Goal: Task Accomplishment & Management: Use online tool/utility

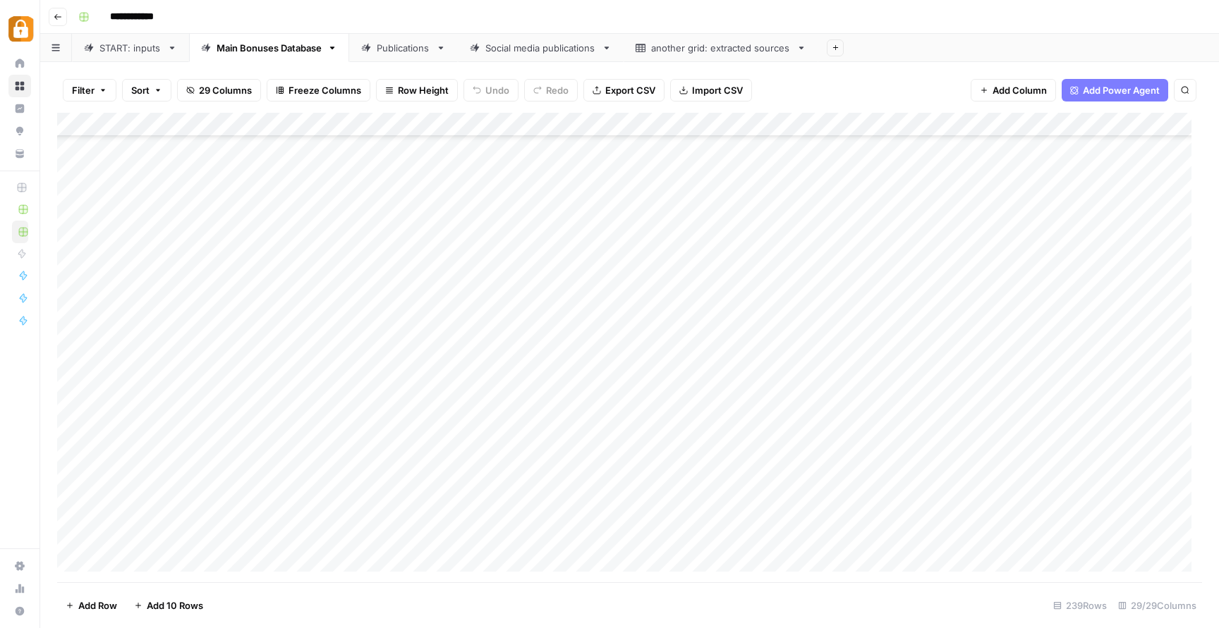
scroll to position [5319, 0]
click at [370, 490] on div "Add Column" at bounding box center [629, 348] width 1145 height 470
click at [406, 39] on link "Publications" at bounding box center [403, 48] width 109 height 28
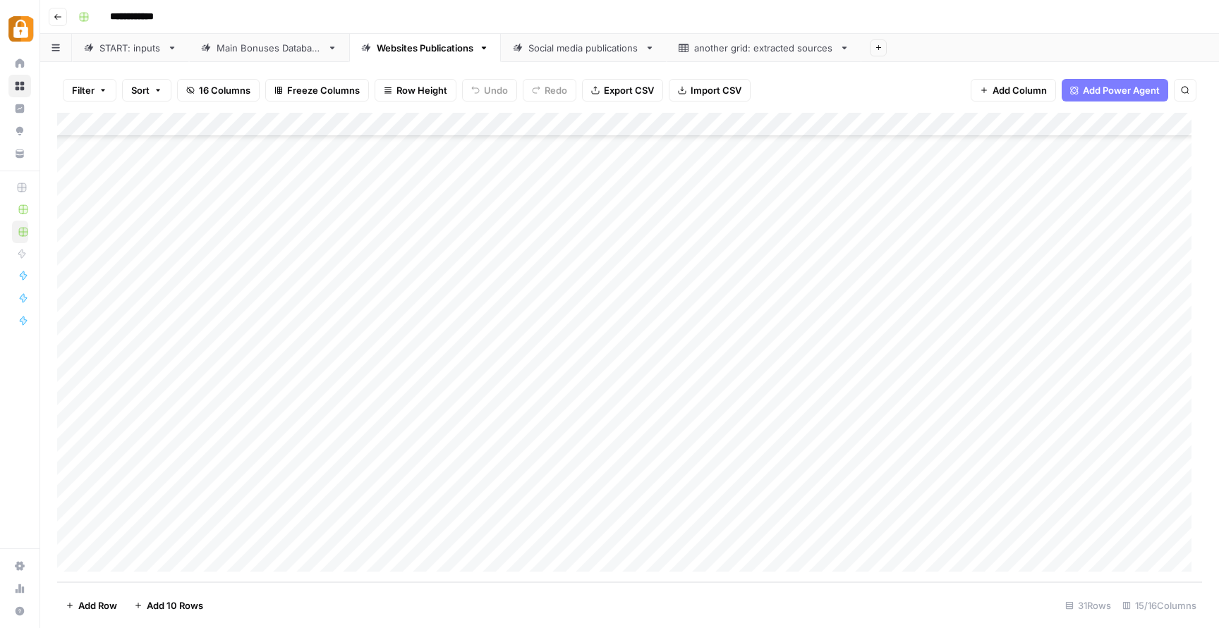
scroll to position [186, 0]
click at [130, 53] on div "START: inputs" at bounding box center [130, 48] width 62 height 14
click at [265, 44] on div "Main Bonuses Database" at bounding box center [269, 48] width 105 height 14
click at [384, 382] on div "Add Column" at bounding box center [629, 348] width 1145 height 470
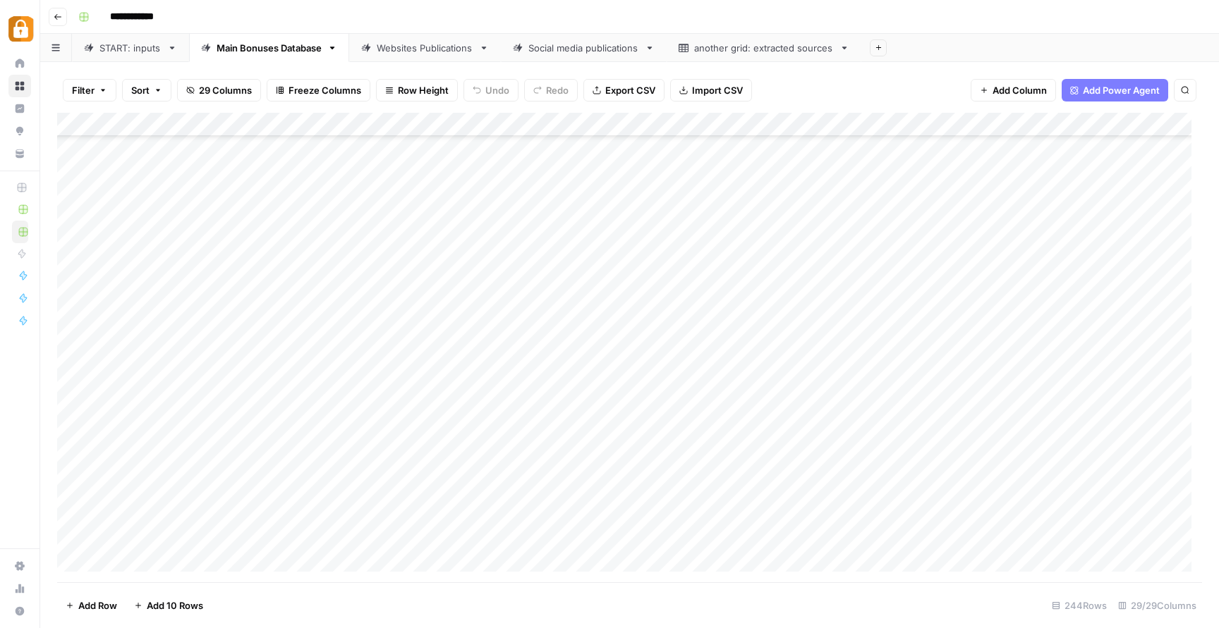
click at [384, 382] on div "Add Column" at bounding box center [629, 348] width 1145 height 470
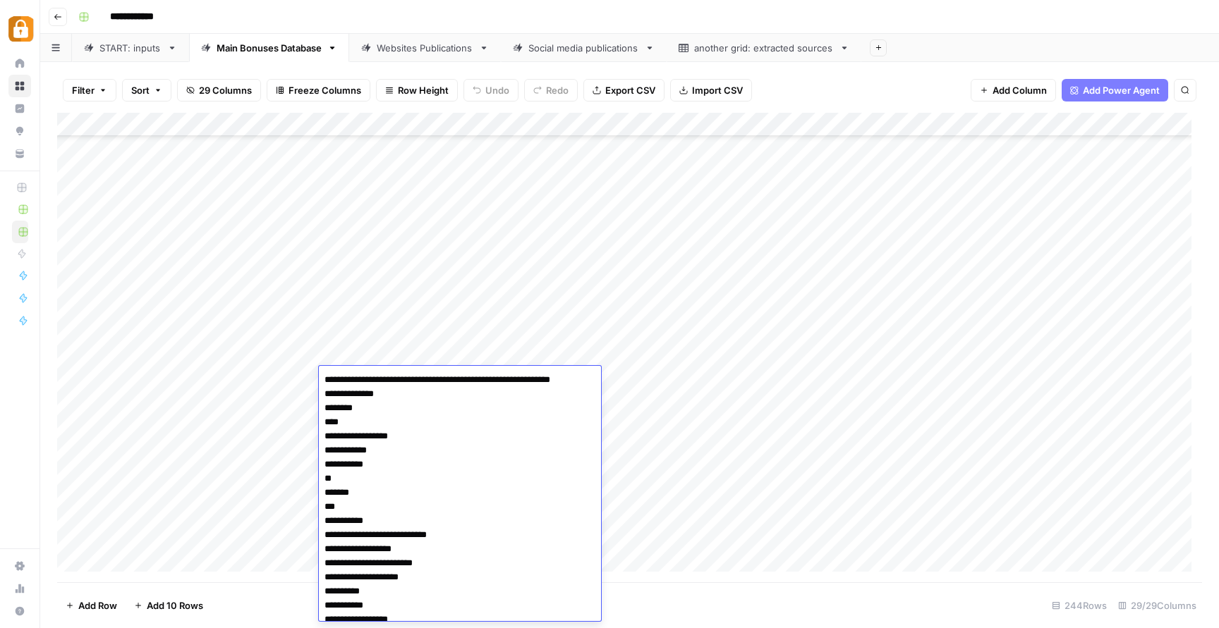
scroll to position [22, 0]
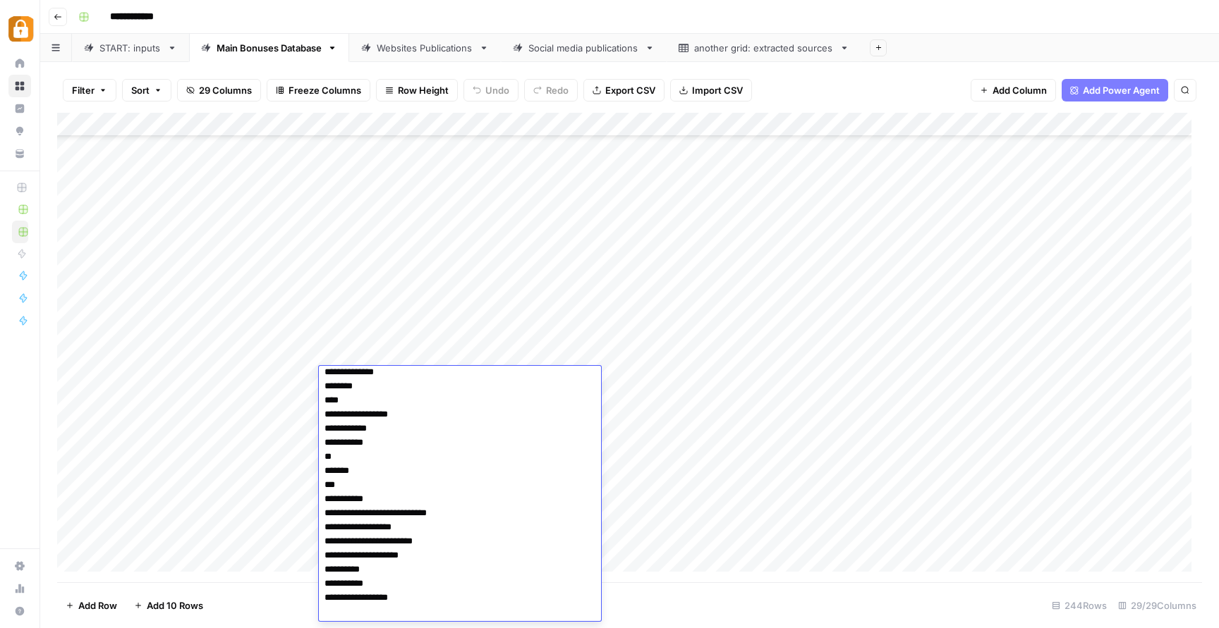
click at [597, 337] on div "Add Column" at bounding box center [629, 348] width 1145 height 470
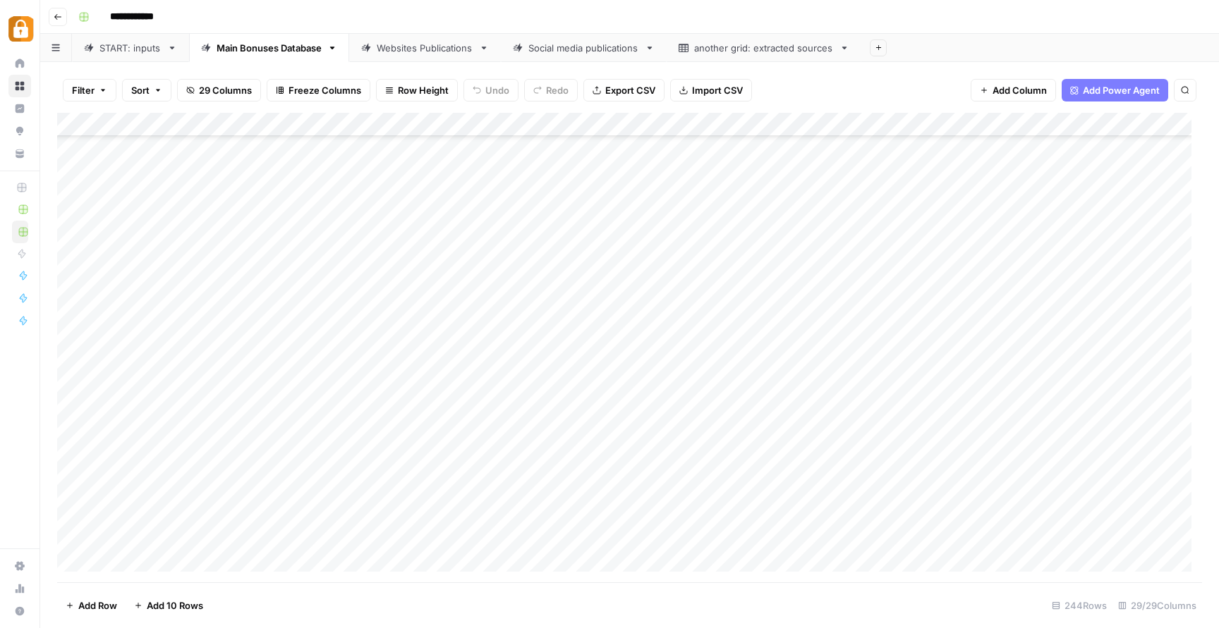
click at [400, 403] on div "Add Column" at bounding box center [629, 348] width 1145 height 470
click at [669, 482] on div "Add Column" at bounding box center [629, 348] width 1145 height 470
click at [376, 300] on div "Add Column" at bounding box center [629, 348] width 1145 height 470
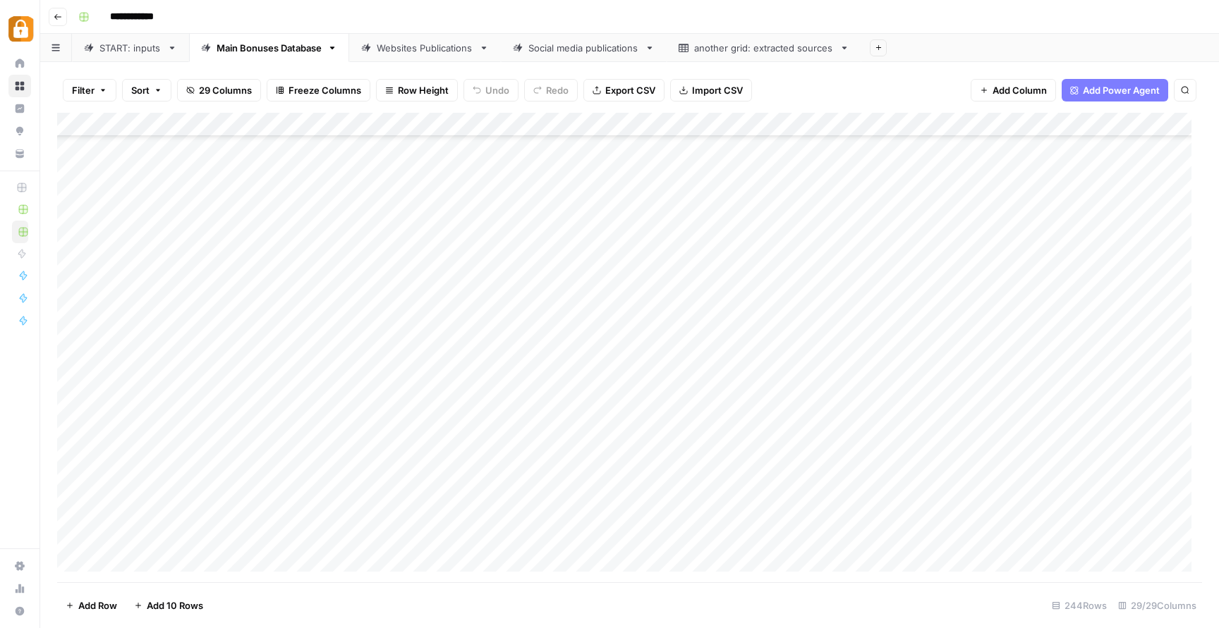
click at [375, 300] on div "Add Column" at bounding box center [629, 348] width 1145 height 470
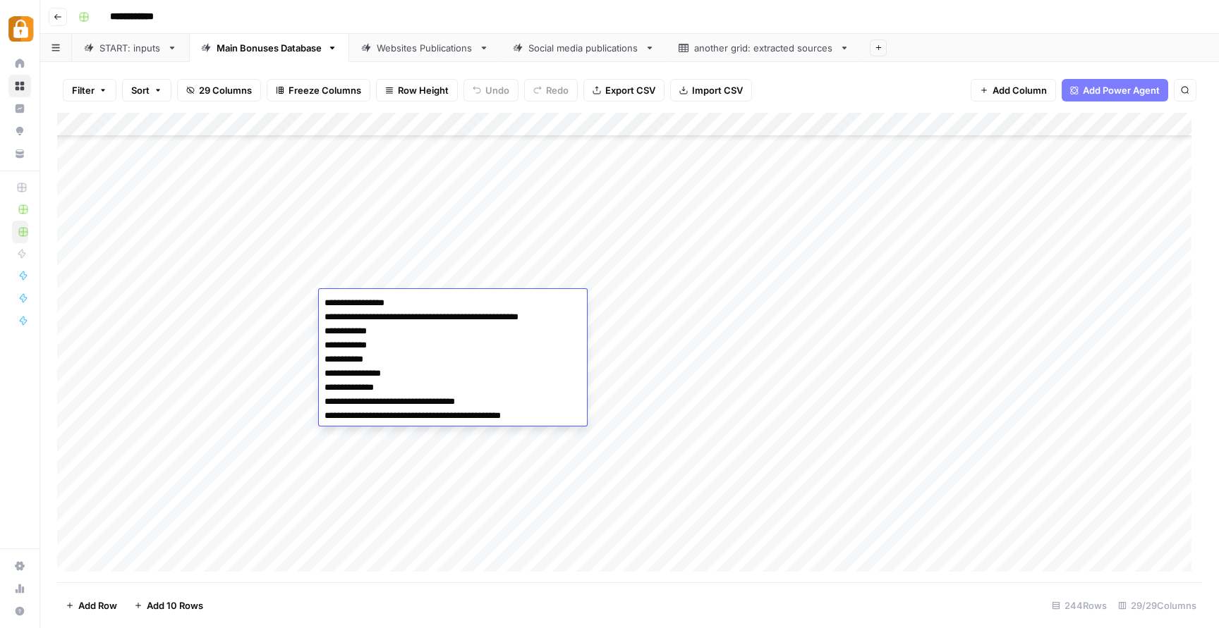
click at [239, 360] on div "Add Column" at bounding box center [629, 348] width 1145 height 470
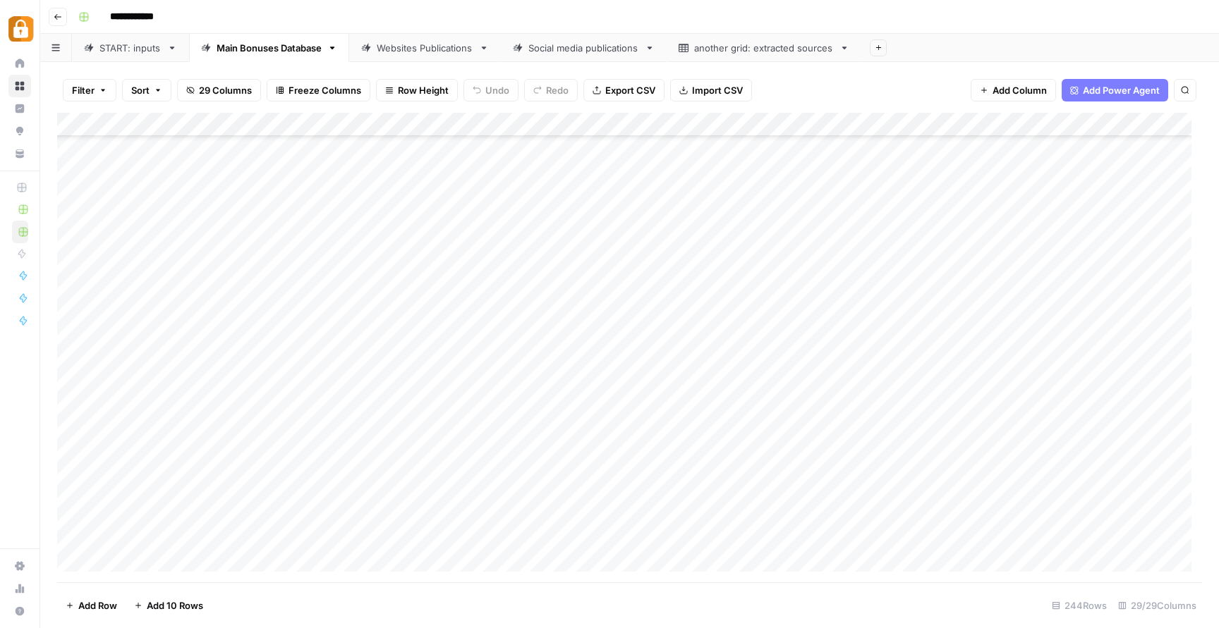
click at [394, 353] on div "Add Column" at bounding box center [629, 348] width 1145 height 470
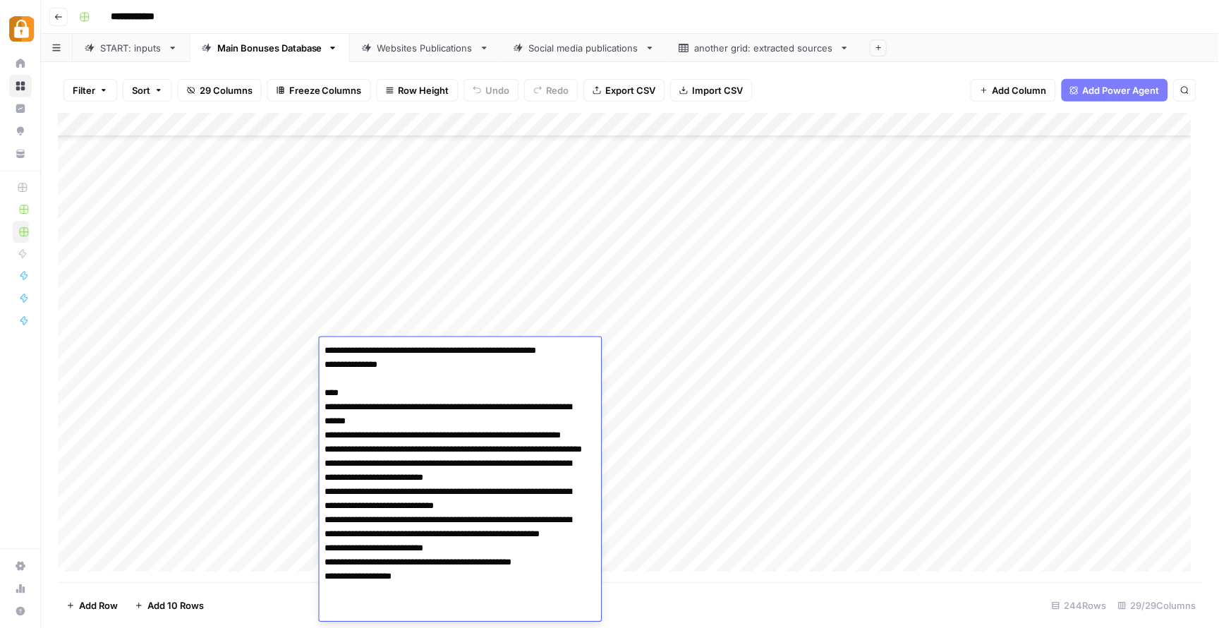
scroll to position [8, 0]
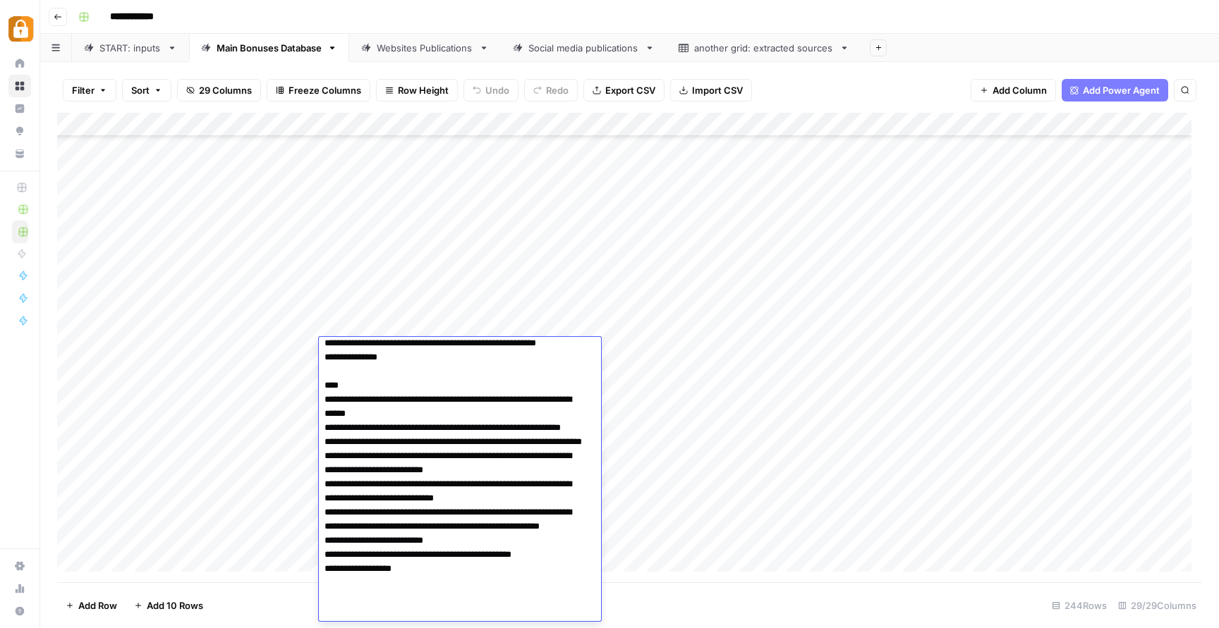
drag, startPoint x: 422, startPoint y: 515, endPoint x: 445, endPoint y: 557, distance: 47.7
click at [445, 557] on textarea "**********" at bounding box center [455, 478] width 272 height 288
click at [707, 235] on div "Add Column" at bounding box center [629, 348] width 1145 height 470
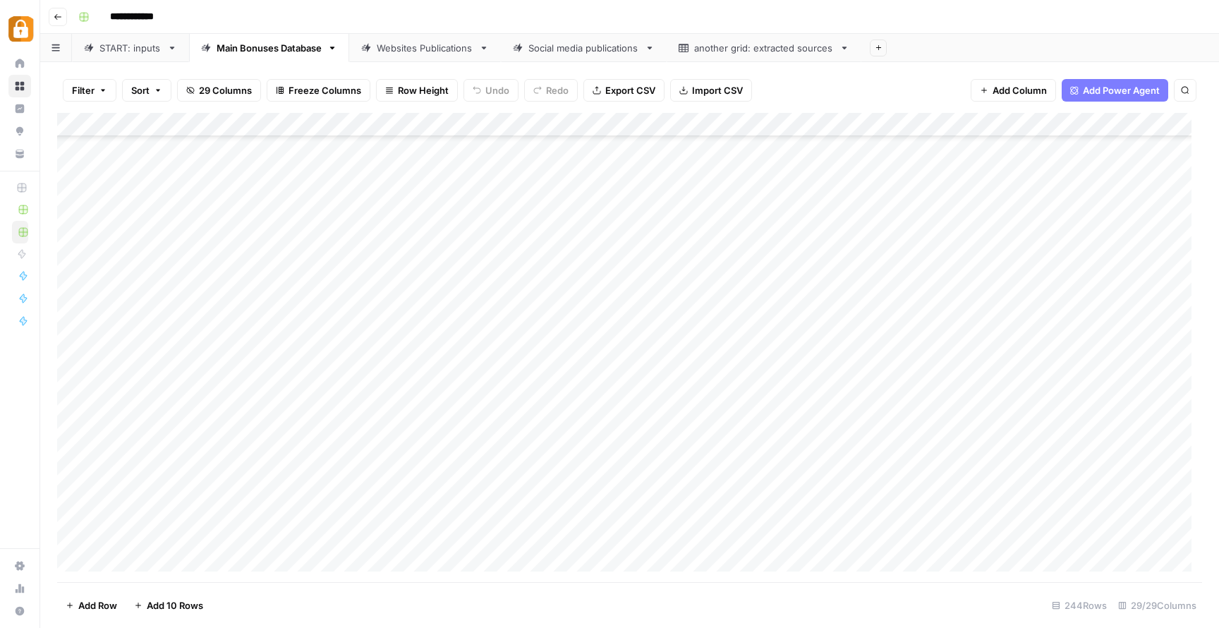
scroll to position [5440, 0]
